Goal: Information Seeking & Learning: Learn about a topic

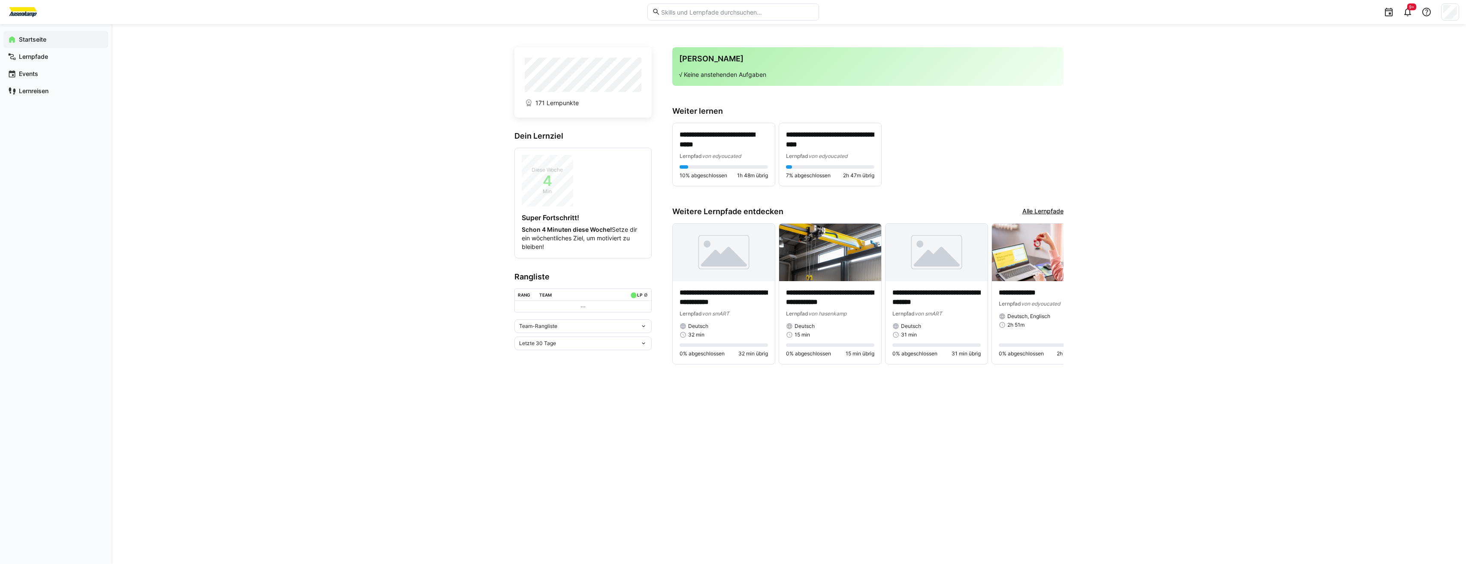
click at [1054, 210] on link "Alle Lernpfade" at bounding box center [1042, 211] width 41 height 9
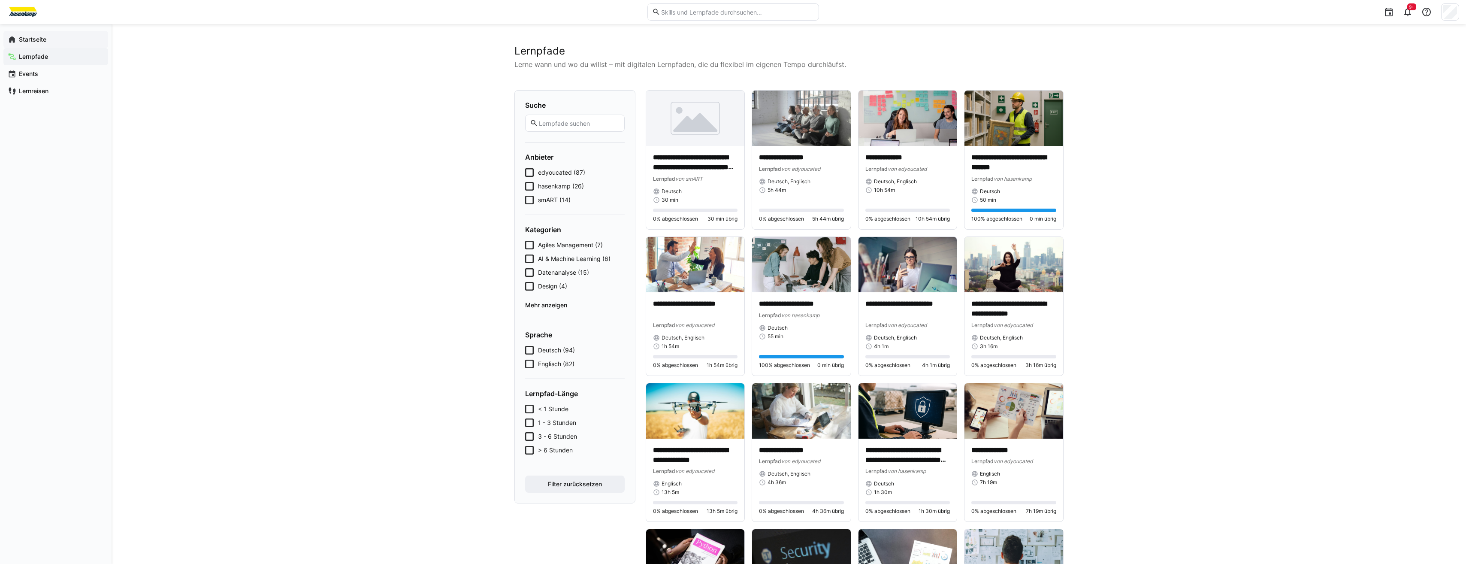
drag, startPoint x: 85, startPoint y: 43, endPoint x: 71, endPoint y: 41, distance: 13.9
click at [71, 41] on span "Startseite" at bounding box center [61, 39] width 86 height 9
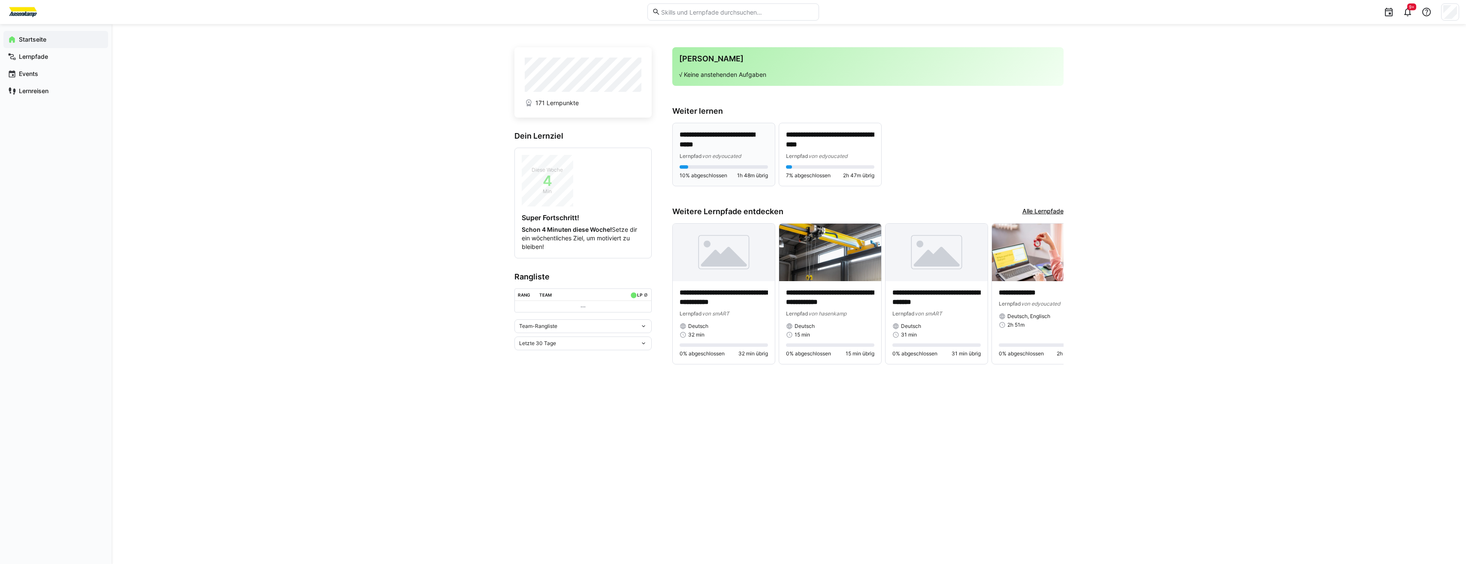
click at [744, 163] on div "**********" at bounding box center [723, 154] width 88 height 49
click at [829, 281] on div "**********" at bounding box center [830, 322] width 102 height 83
click at [0, 0] on app-navigation-label "Lernpfade" at bounding box center [0, 0] width 0 height 0
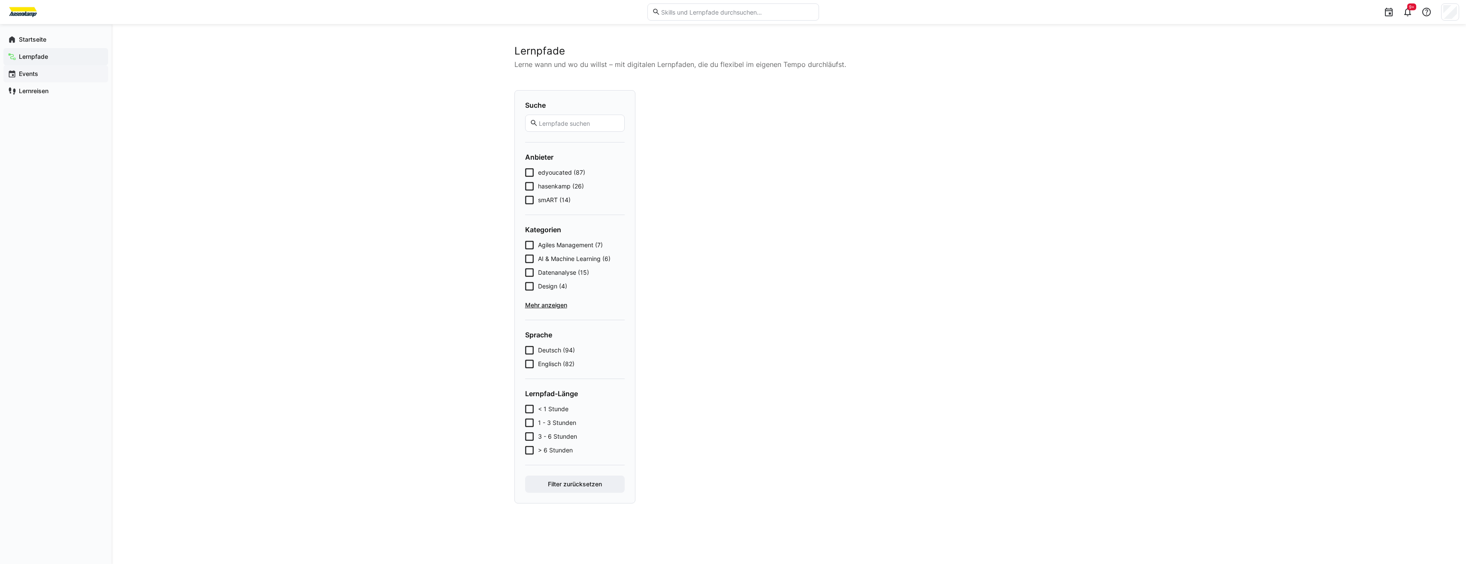
click at [41, 76] on span "Events" at bounding box center [61, 73] width 86 height 9
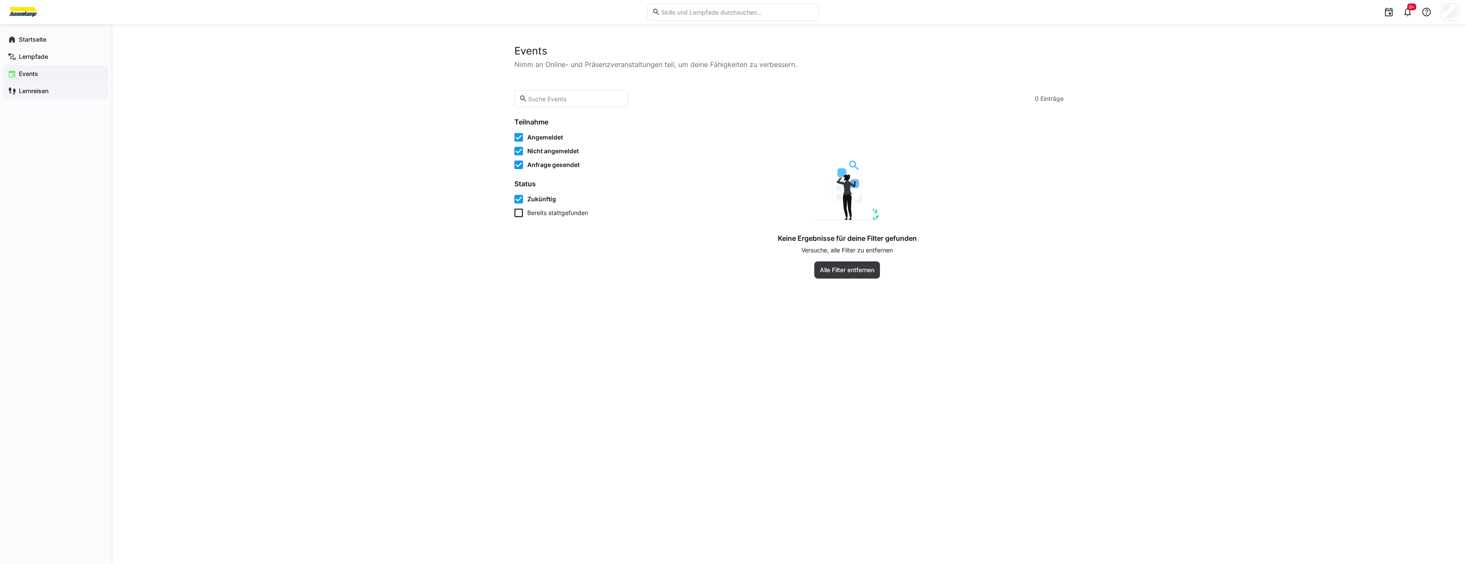
click at [0, 0] on app-navigation-label "Lernreisen" at bounding box center [0, 0] width 0 height 0
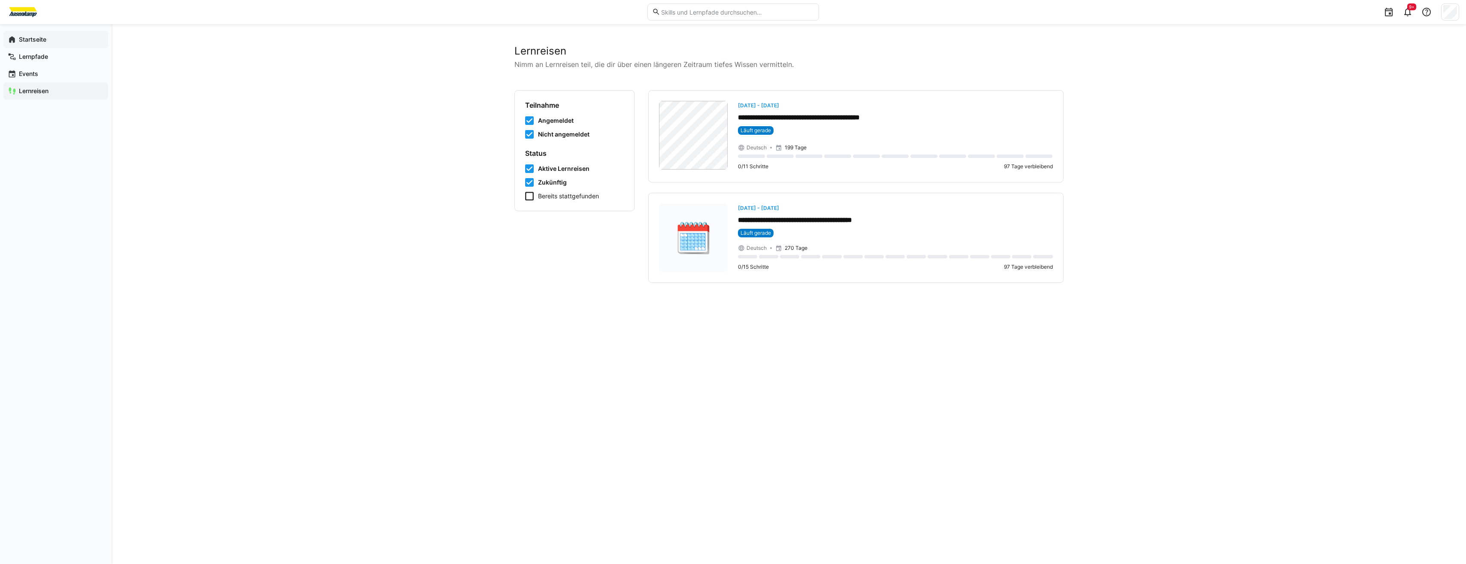
click at [35, 33] on div "Startseite" at bounding box center [55, 39] width 105 height 17
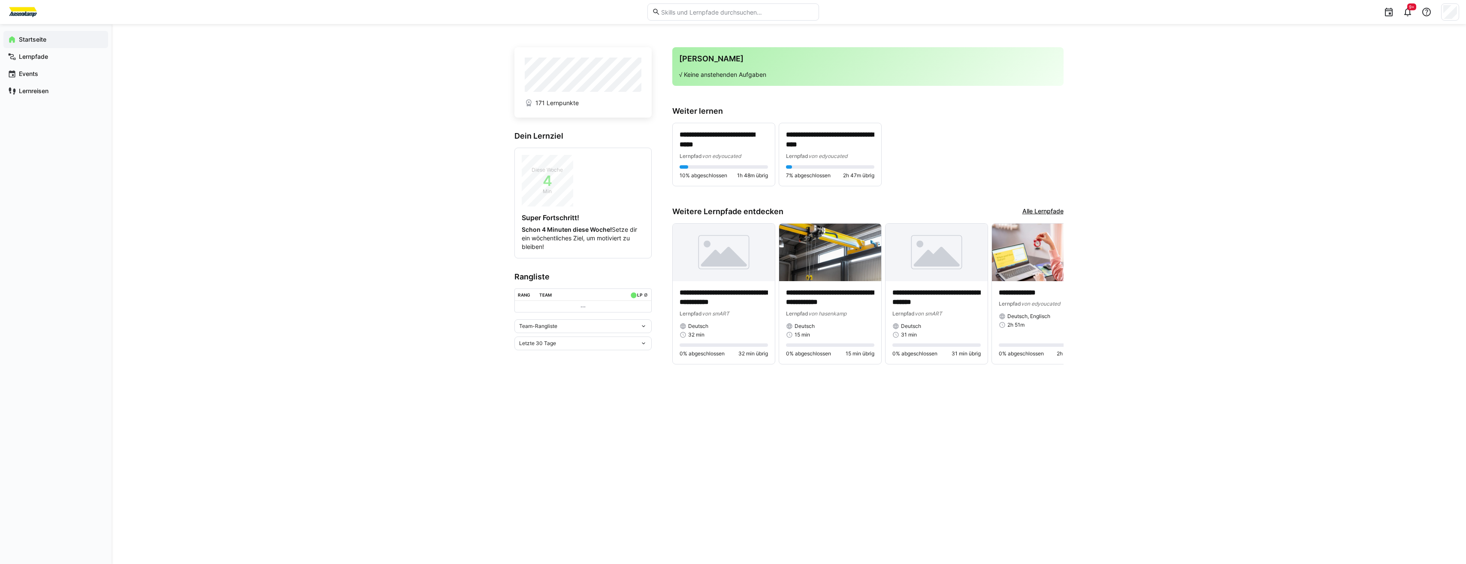
click at [1052, 213] on link "Alle Lernpfade" at bounding box center [1042, 211] width 41 height 9
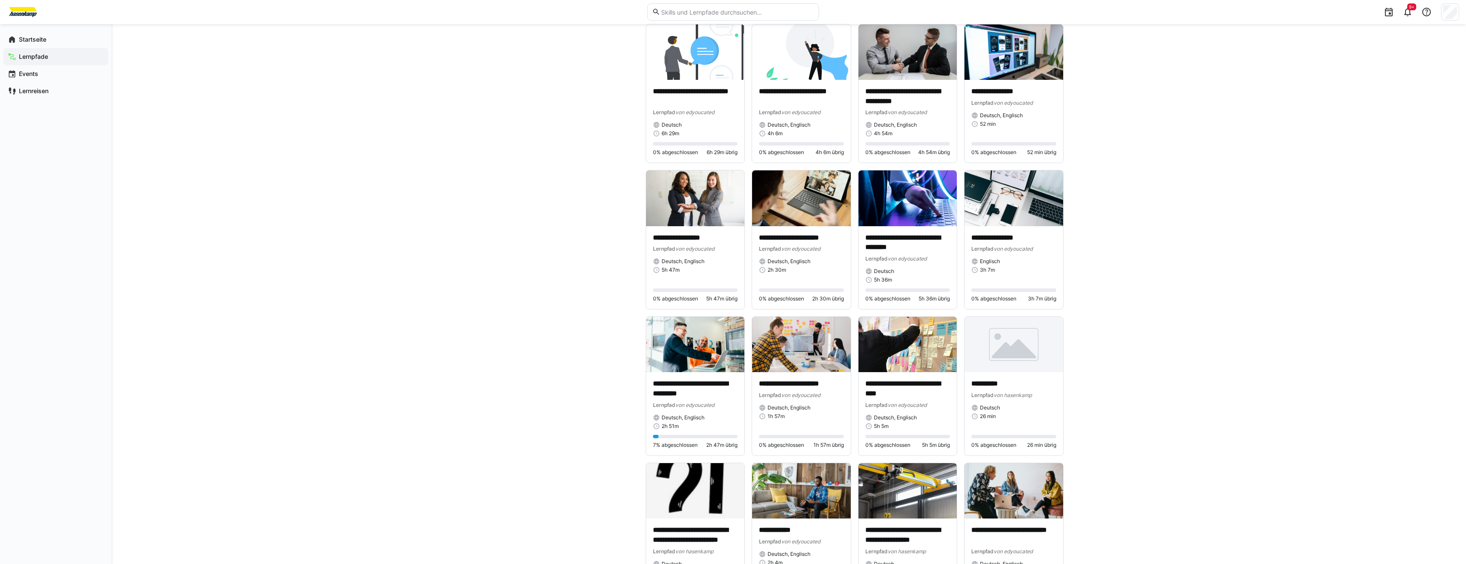
scroll to position [944, 0]
click at [1008, 378] on p "**********" at bounding box center [1013, 383] width 85 height 10
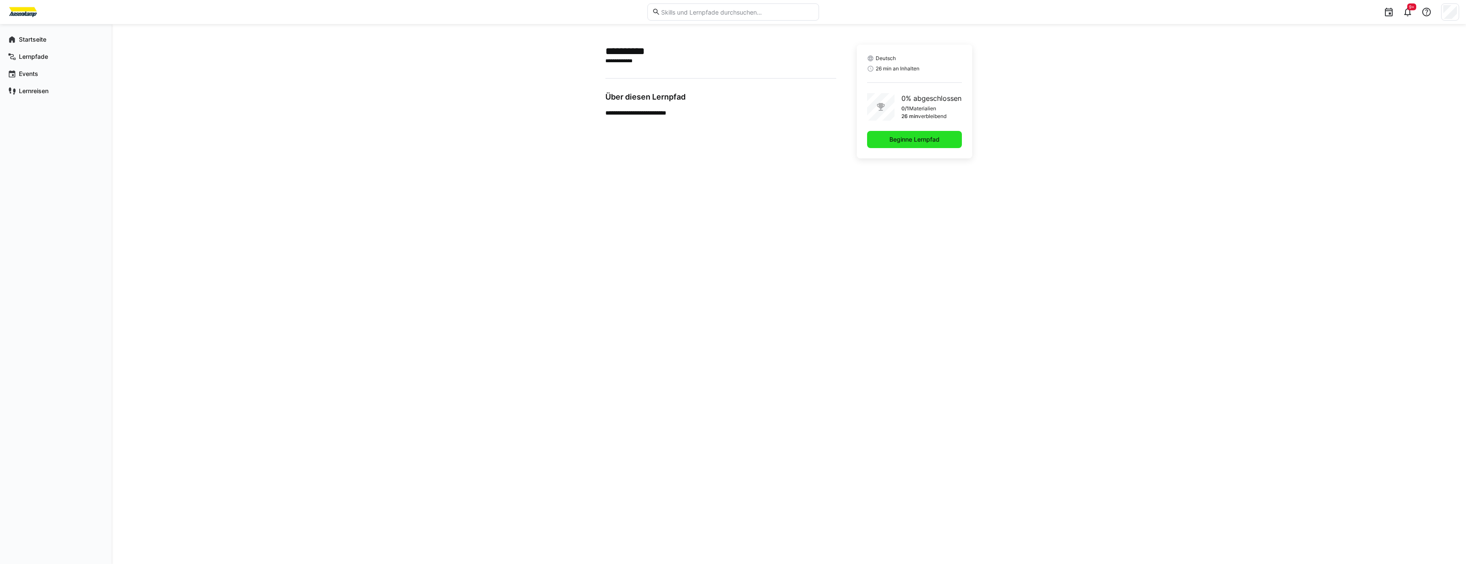
click at [935, 136] on span "Beginne Lernpfad" at bounding box center [914, 139] width 53 height 9
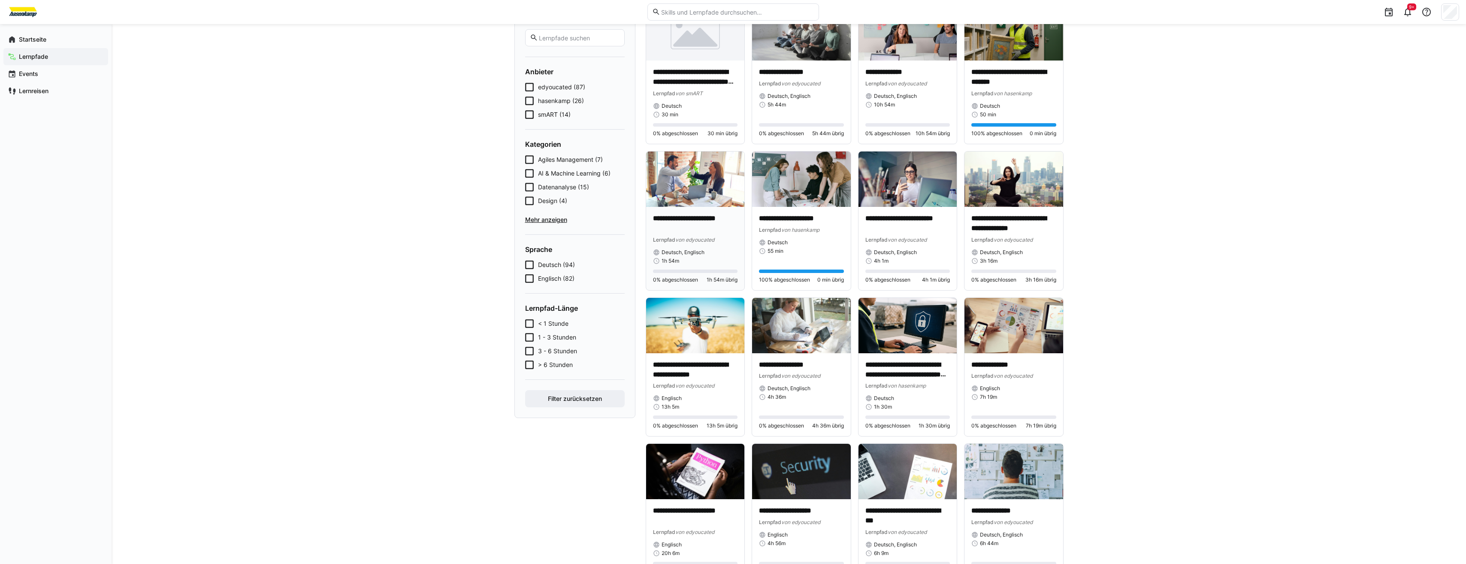
scroll to position [86, 0]
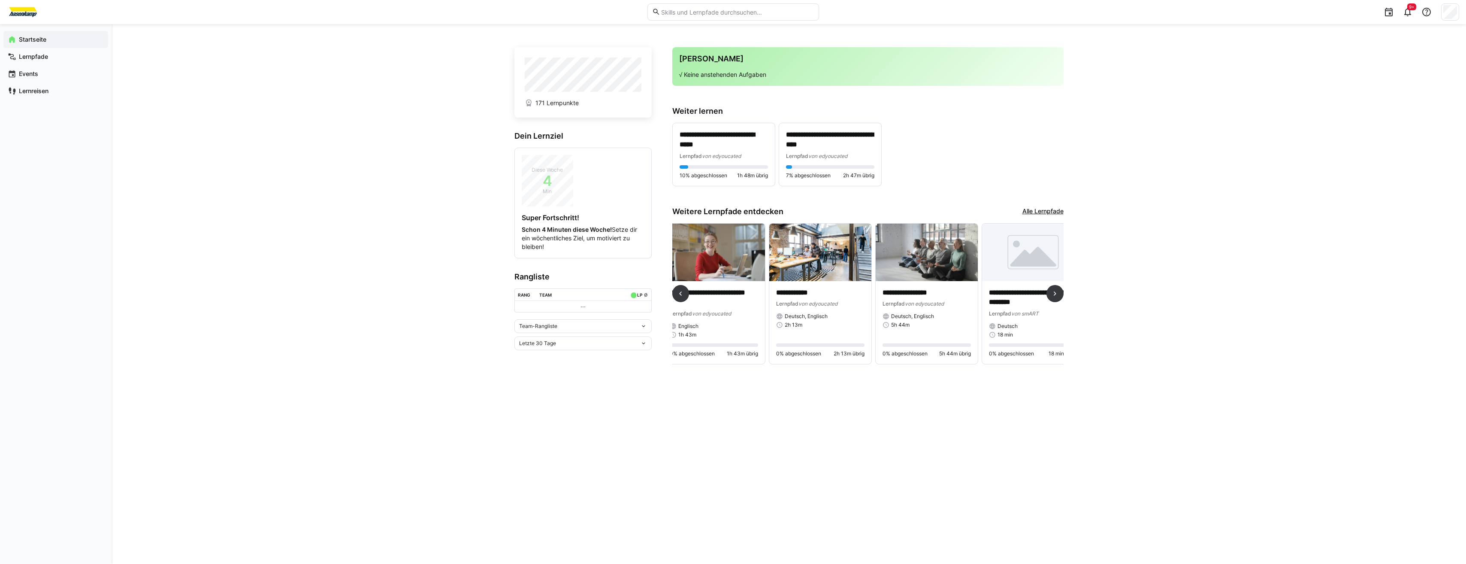
scroll to position [0, 871]
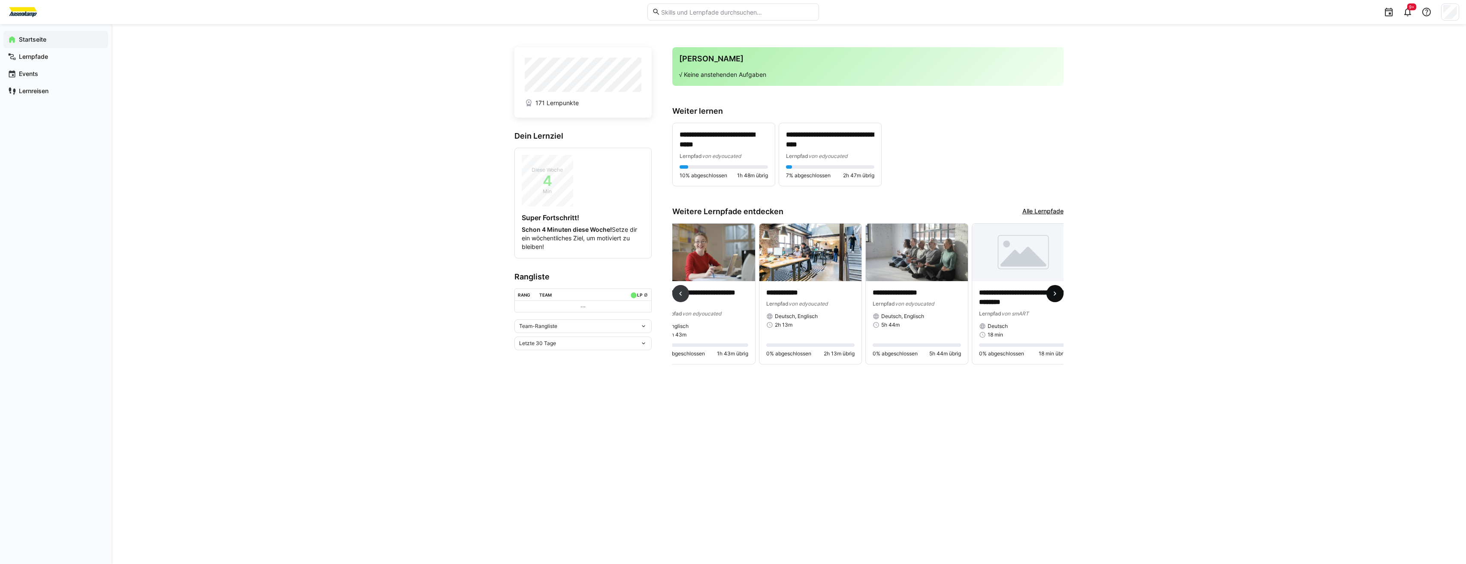
click at [1054, 298] on eds-icon at bounding box center [1054, 293] width 9 height 9
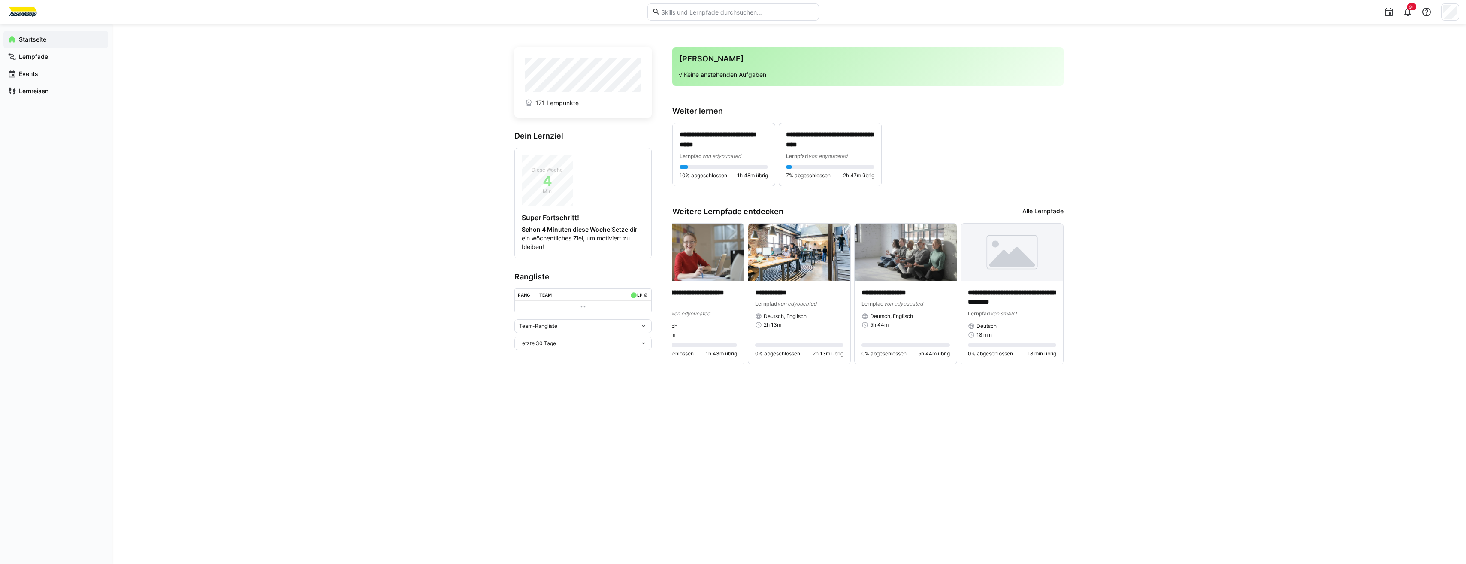
click at [1051, 214] on link "Alle Lernpfade" at bounding box center [1042, 211] width 41 height 9
